Goal: Transaction & Acquisition: Purchase product/service

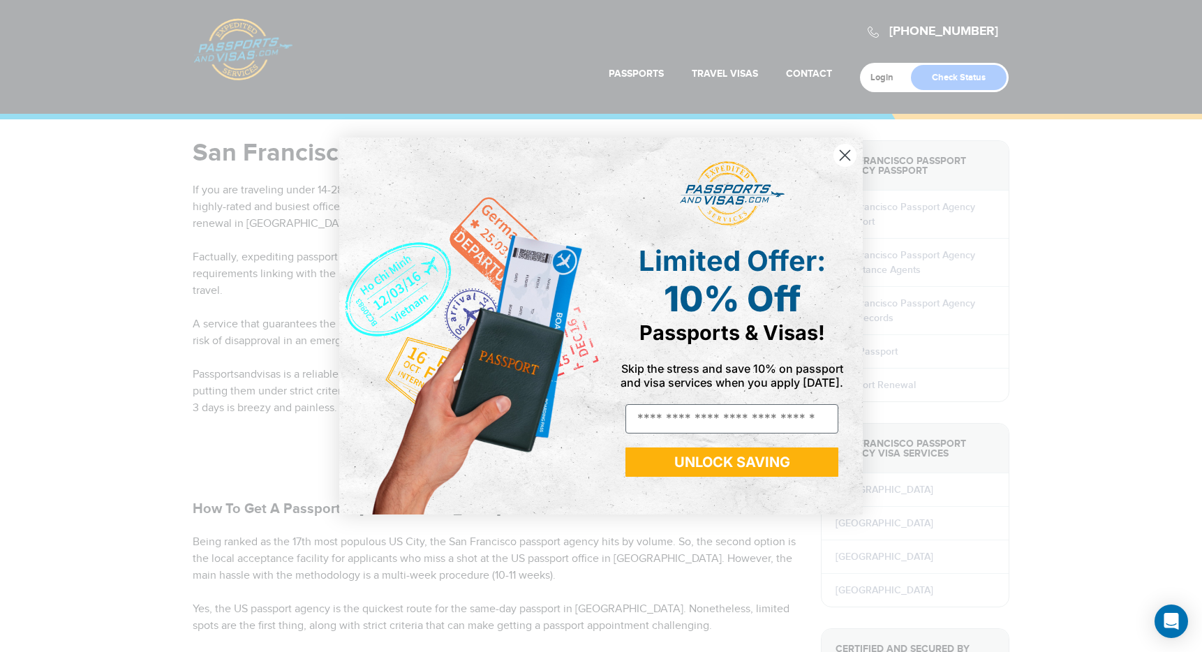
click at [843, 161] on circle "Close dialog" at bounding box center [844, 155] width 23 height 23
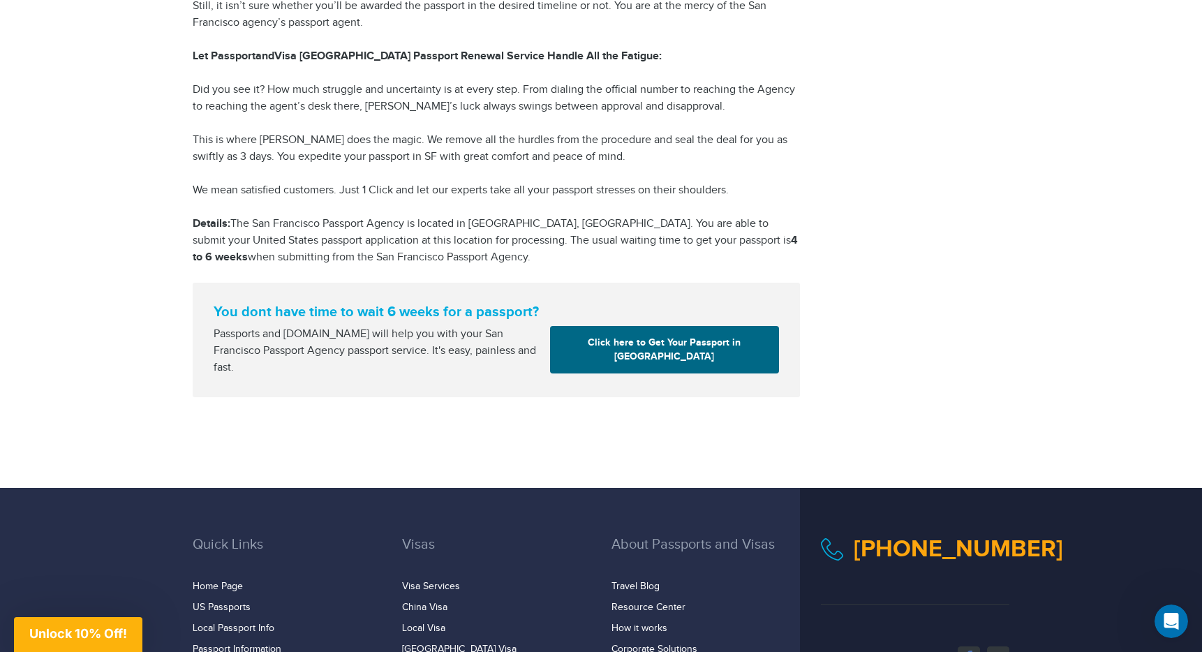
scroll to position [2231, 0]
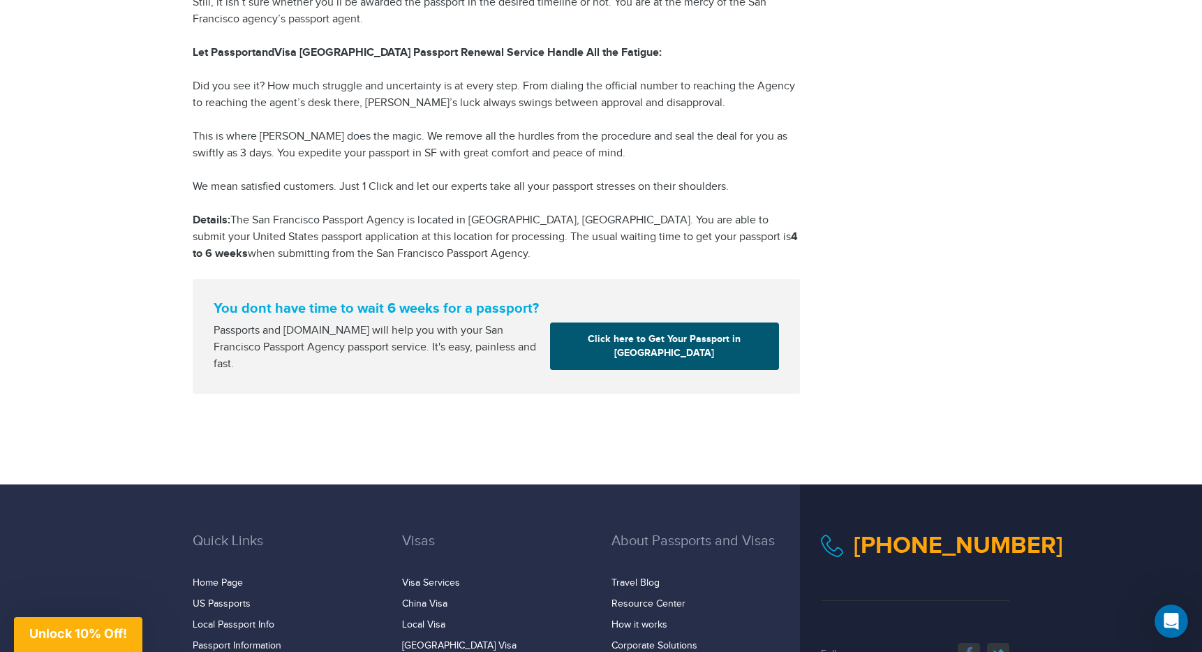
click at [692, 347] on link "Click here to Get Your Passport in San Francisco" at bounding box center [664, 345] width 229 height 47
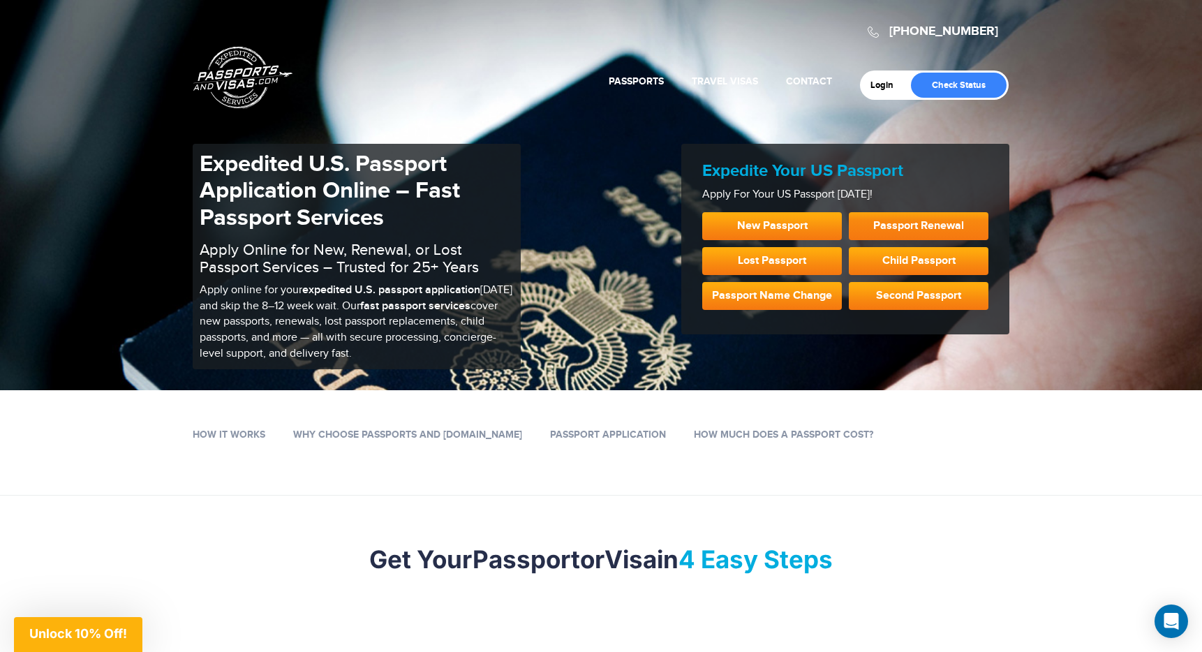
click at [901, 228] on link "Passport Renewal" at bounding box center [919, 226] width 140 height 28
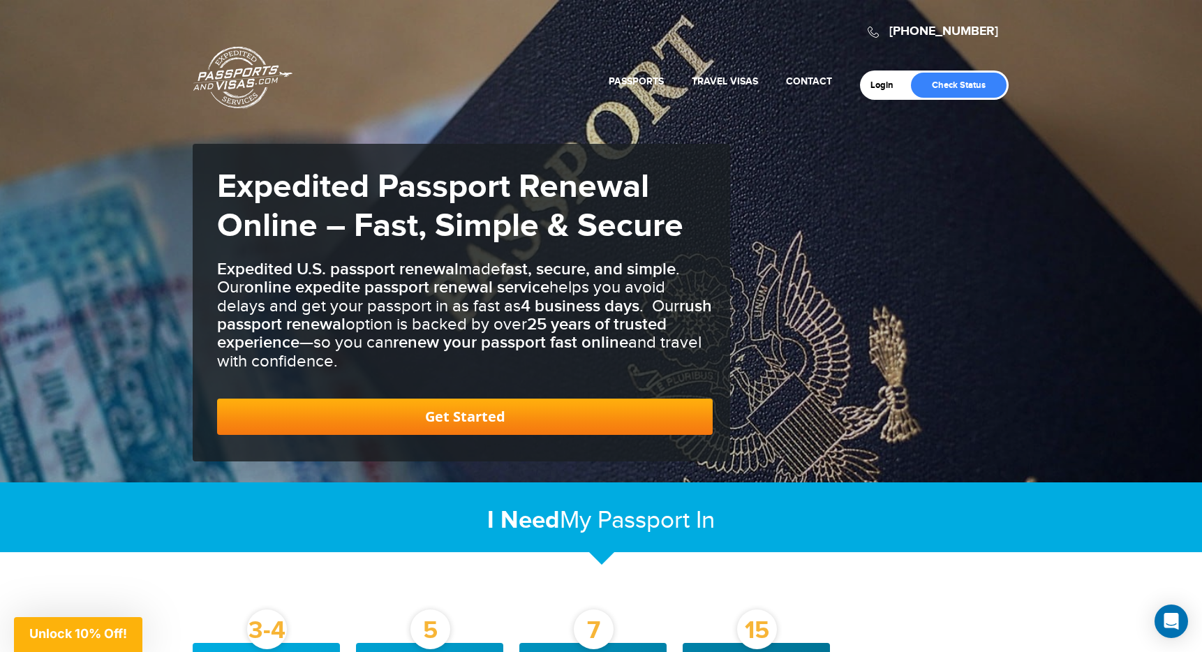
click at [513, 417] on link "Get Started" at bounding box center [464, 416] width 495 height 36
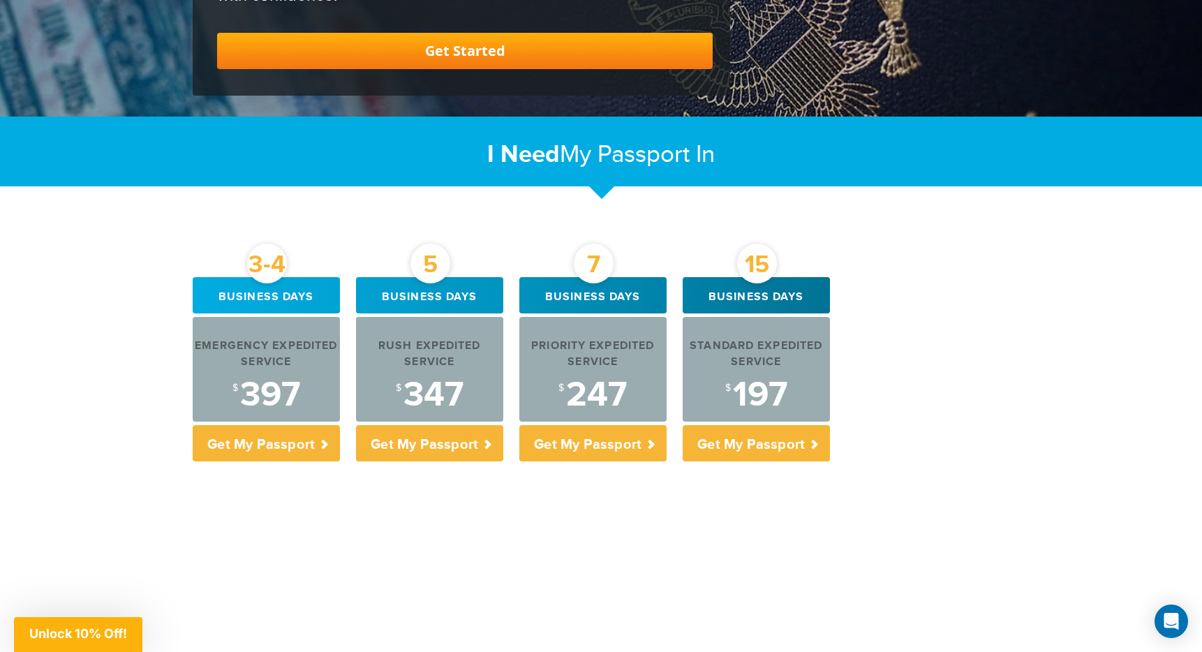
scroll to position [378, 0]
